Goal: Transaction & Acquisition: Purchase product/service

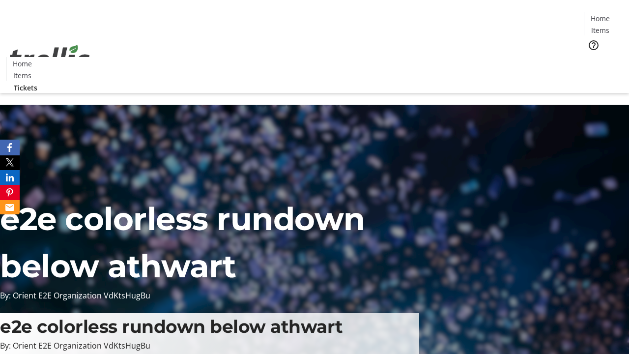
click at [592, 57] on span "Tickets" at bounding box center [604, 62] width 24 height 10
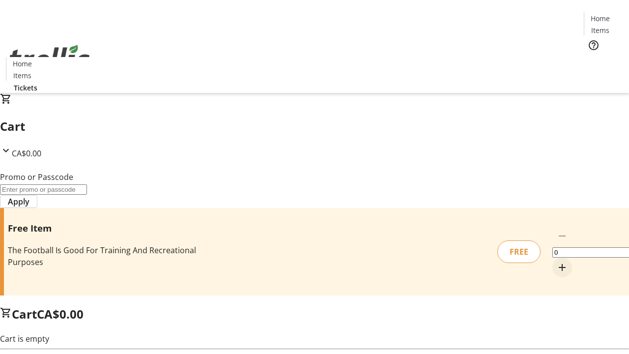
click at [556, 261] on mat-icon "Increment by one" at bounding box center [562, 267] width 12 height 12
type input "1"
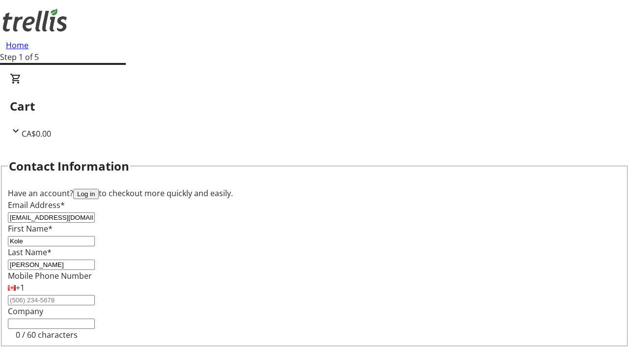
type input "[PERSON_NAME]"
